Goal: Transaction & Acquisition: Download file/media

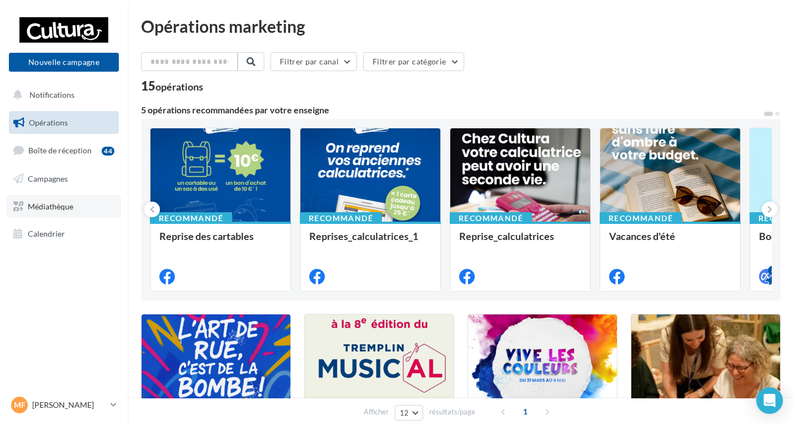
click at [61, 199] on link "Médiathèque" at bounding box center [64, 206] width 114 height 23
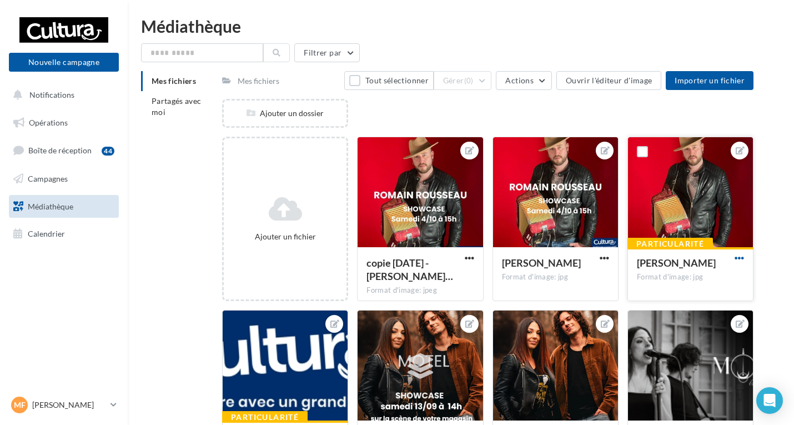
click at [738, 258] on span "button" at bounding box center [739, 257] width 9 height 9
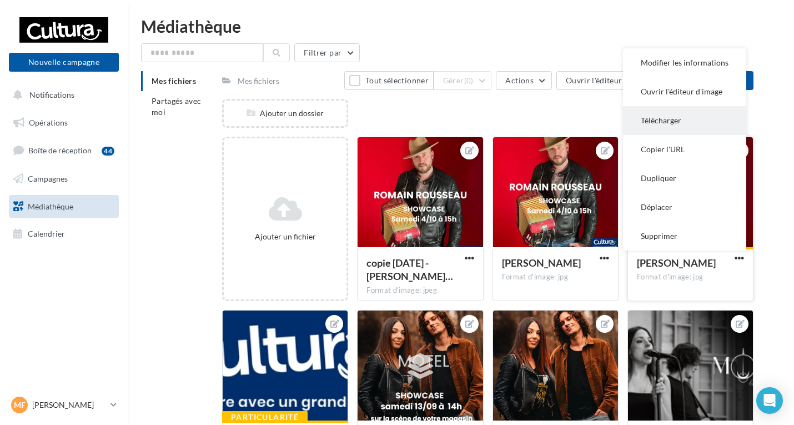
click at [666, 119] on button "Télécharger" at bounding box center [684, 120] width 123 height 29
